Goal: Check status: Check status

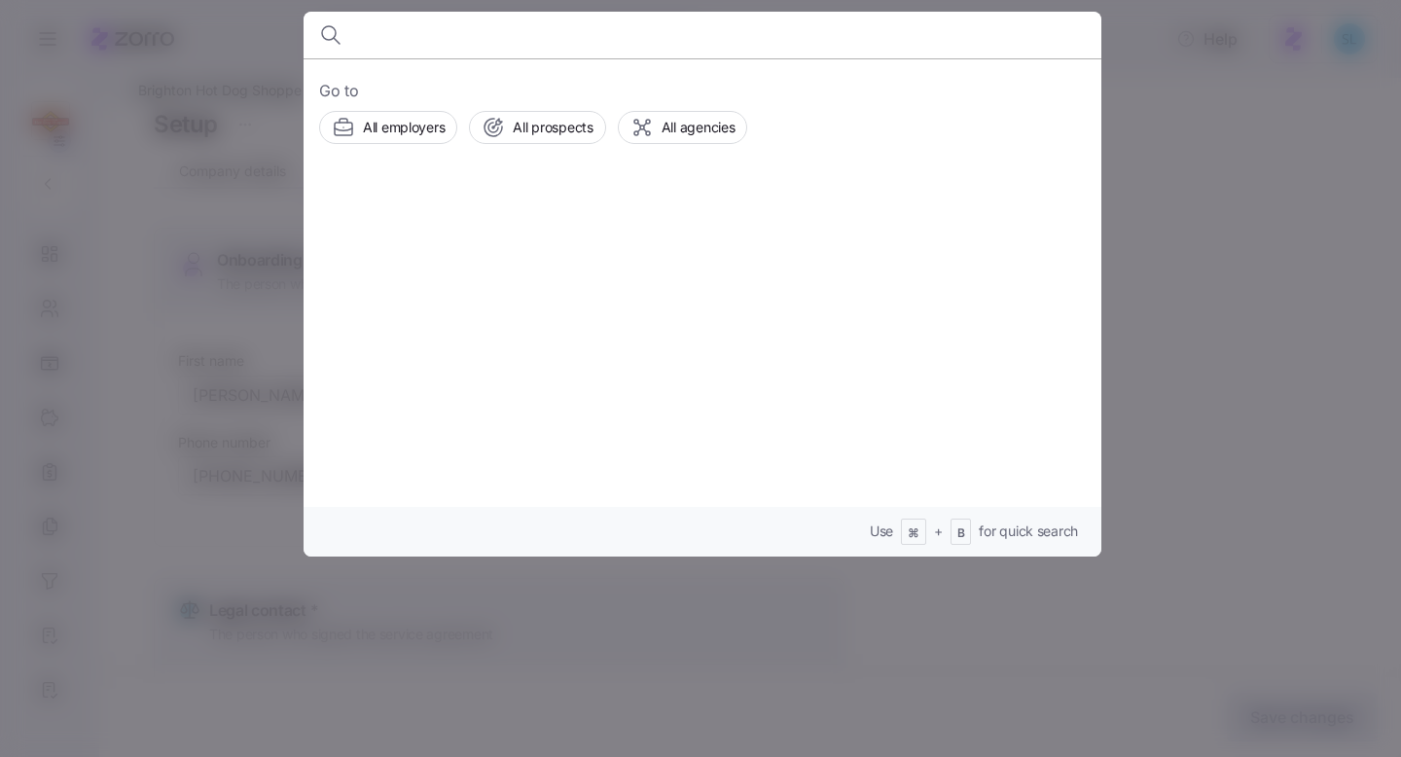
scroll to position [726, 0]
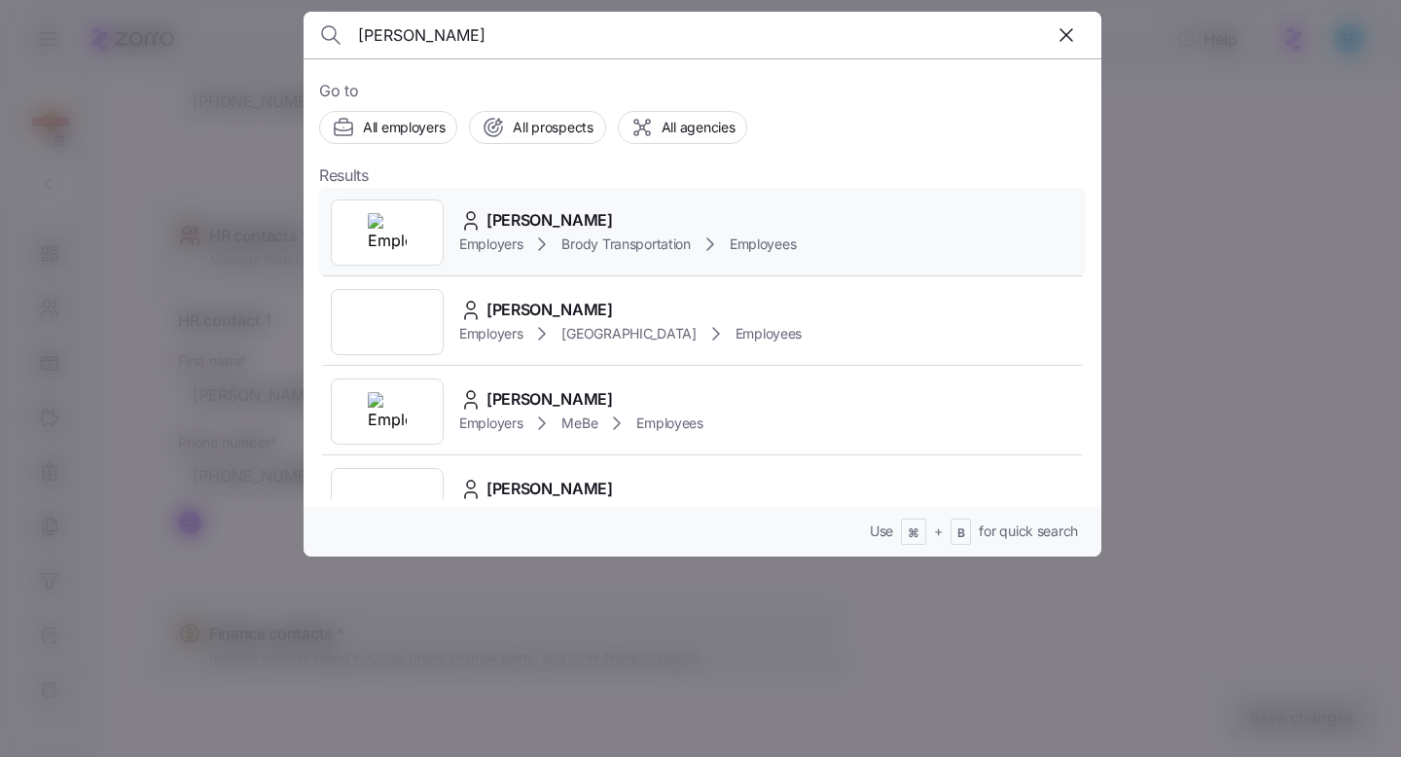
type input "[PERSON_NAME]"
click at [589, 216] on div "[PERSON_NAME]" at bounding box center [627, 220] width 337 height 24
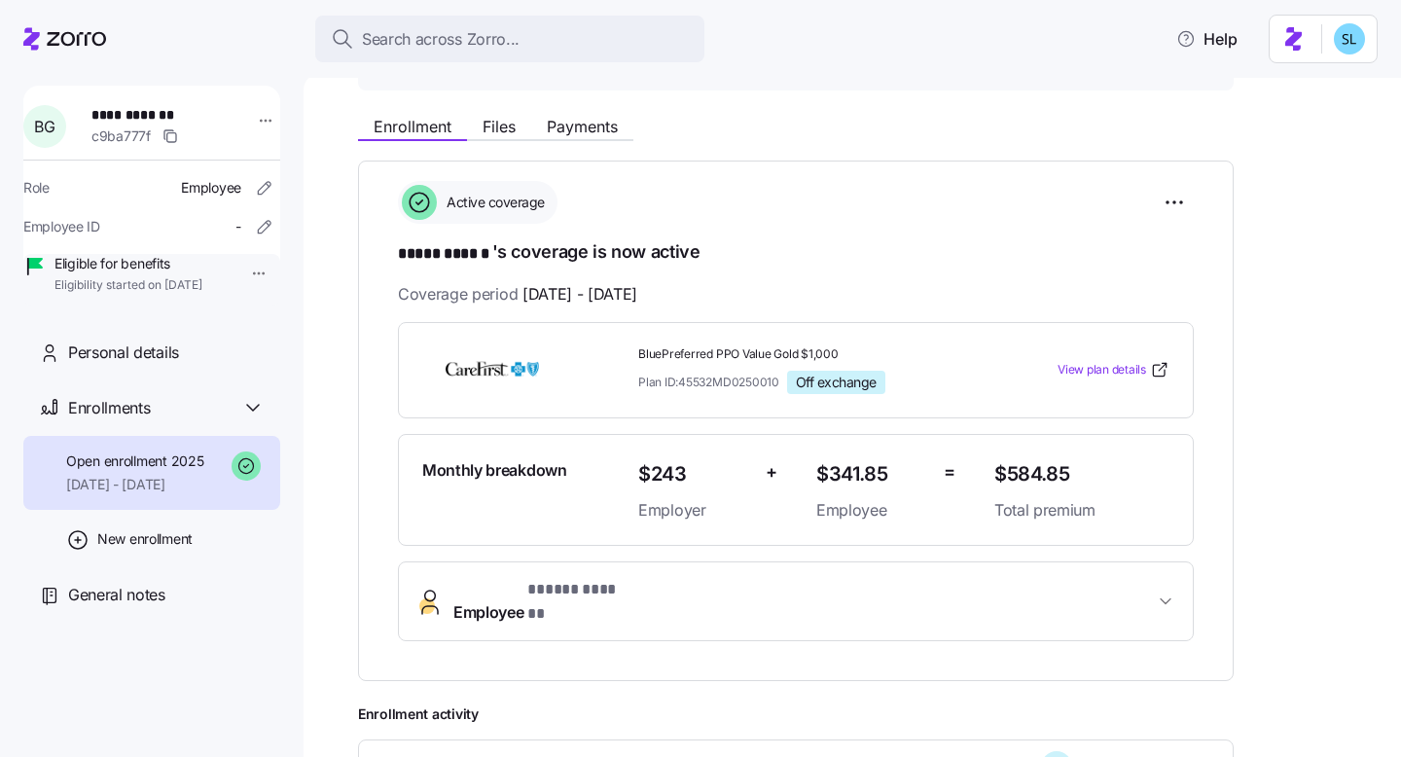
scroll to position [457, 0]
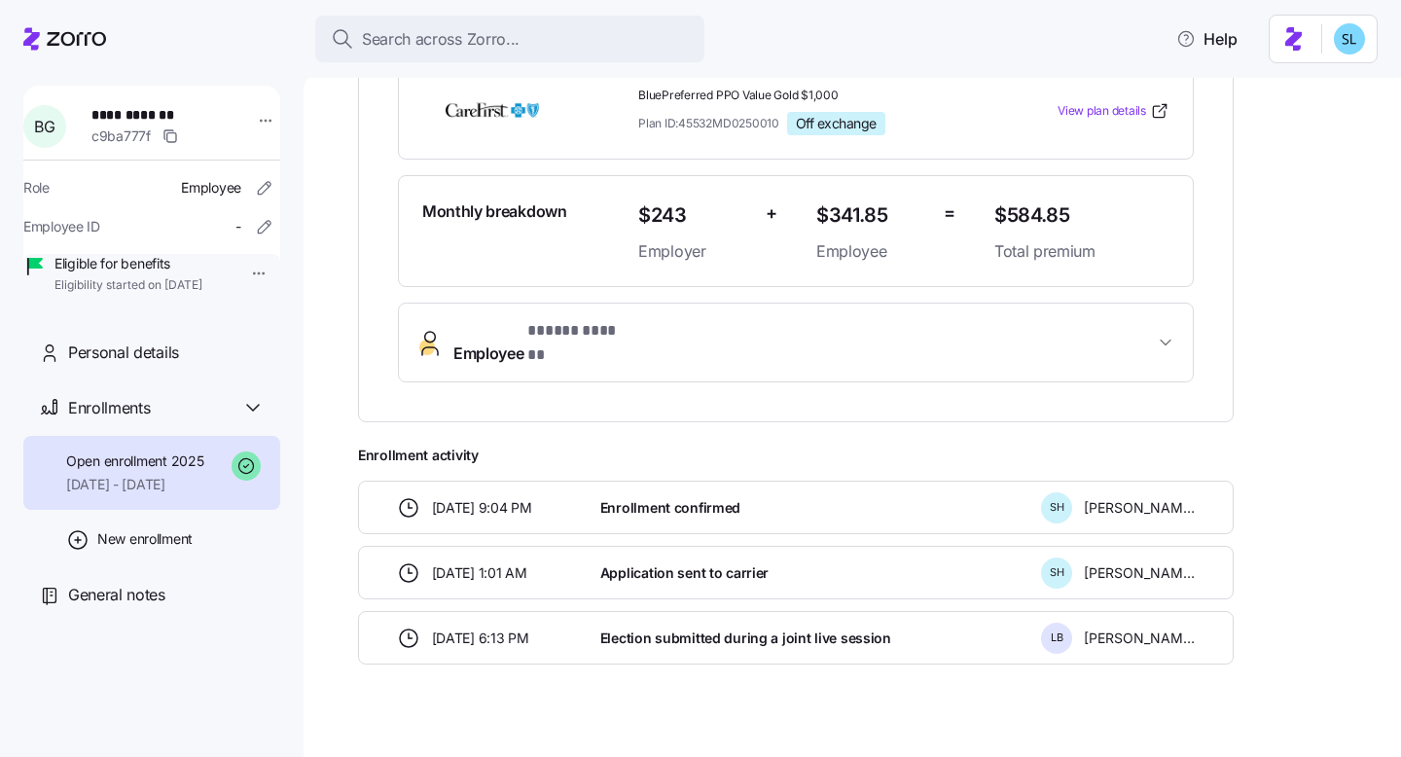
click at [617, 345] on button "Employee * ***** ****** *" at bounding box center [796, 342] width 794 height 78
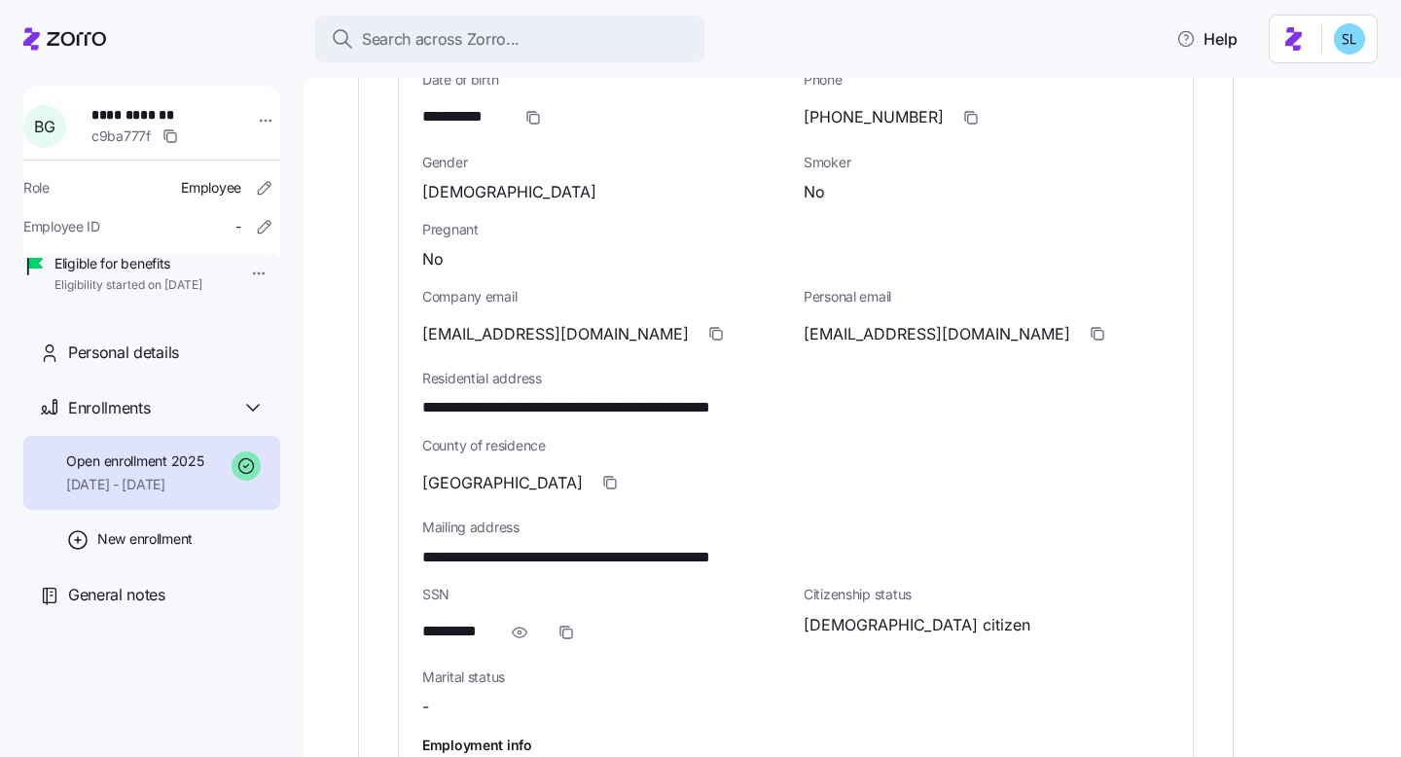
scroll to position [927, 0]
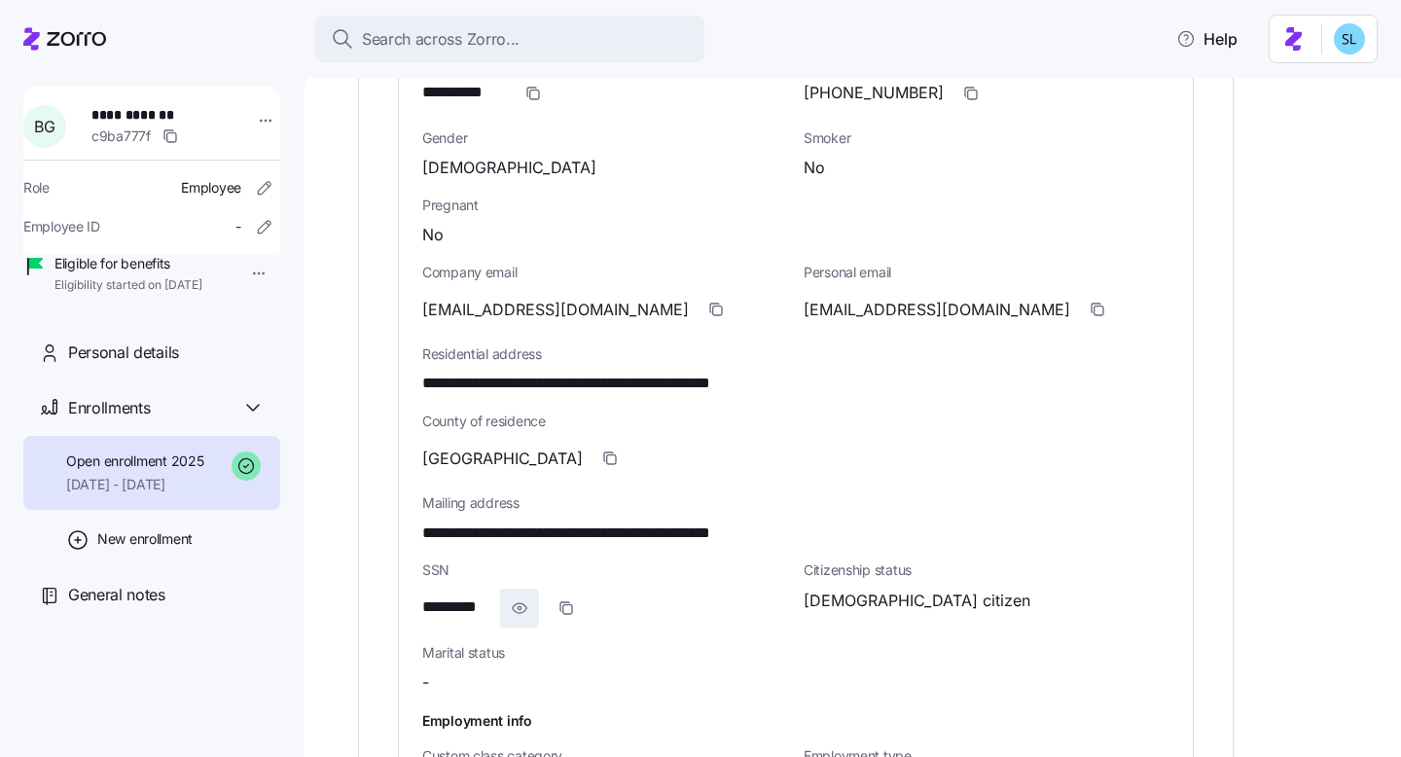
click at [529, 590] on span "button" at bounding box center [519, 607] width 37 height 37
click at [546, 596] on icon "button" at bounding box center [540, 607] width 19 height 23
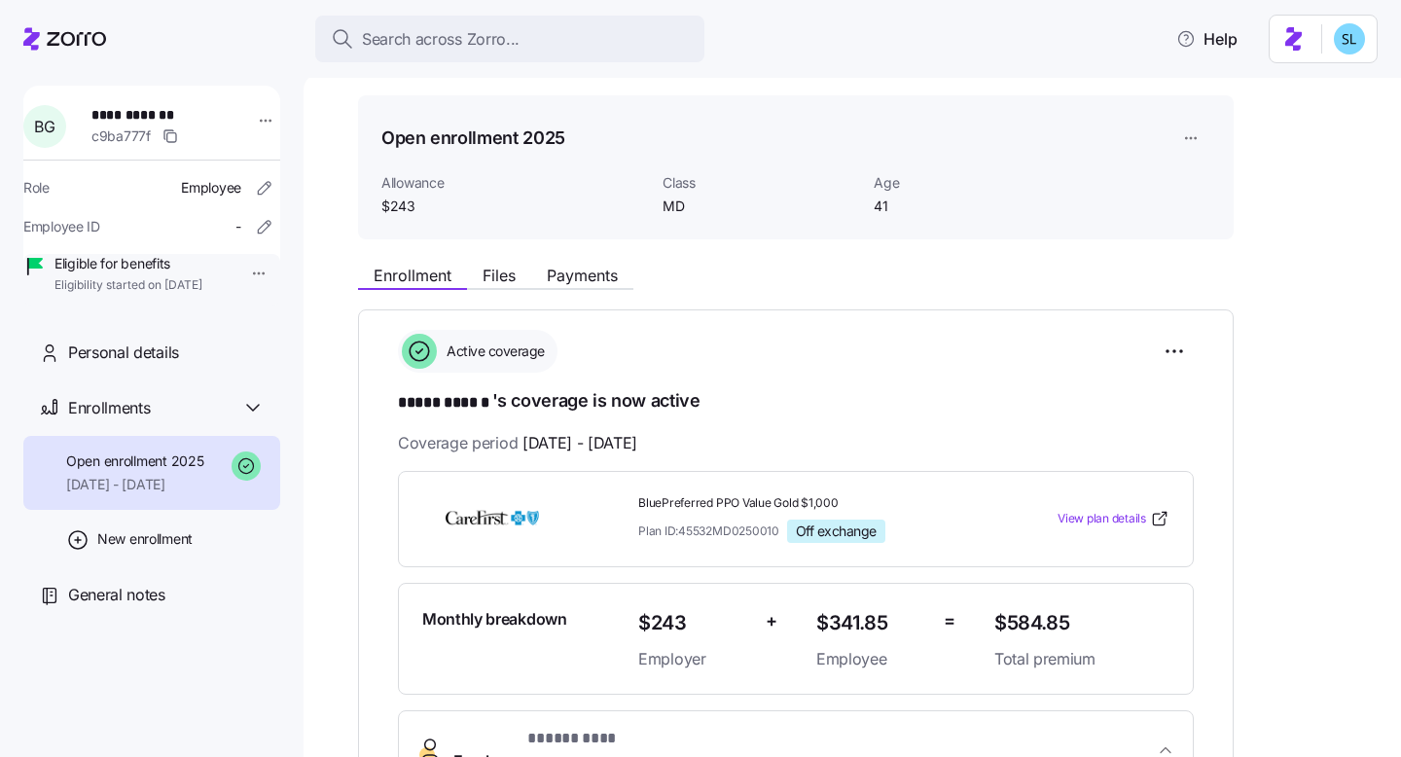
scroll to position [0, 0]
